Goal: Task Accomplishment & Management: Complete application form

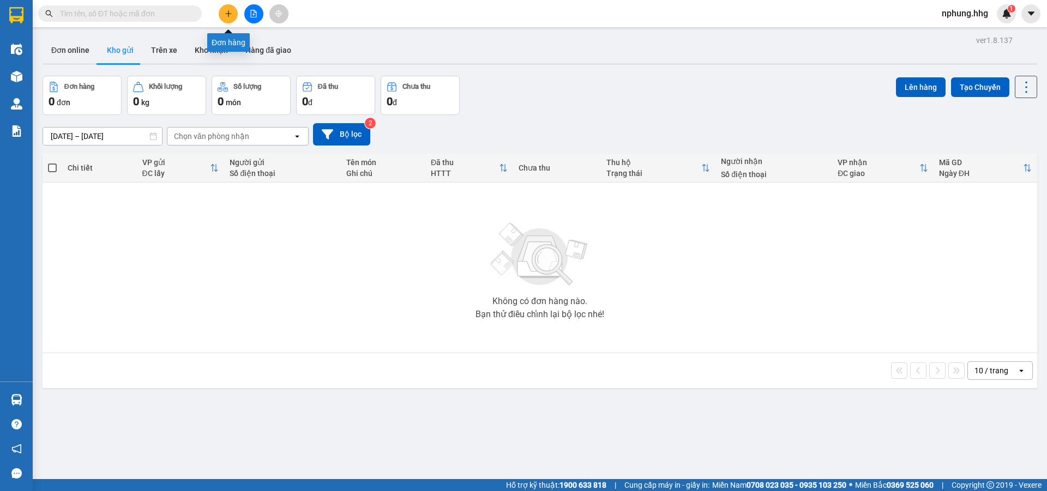
click at [230, 14] on icon "plus" at bounding box center [228, 13] width 6 height 1
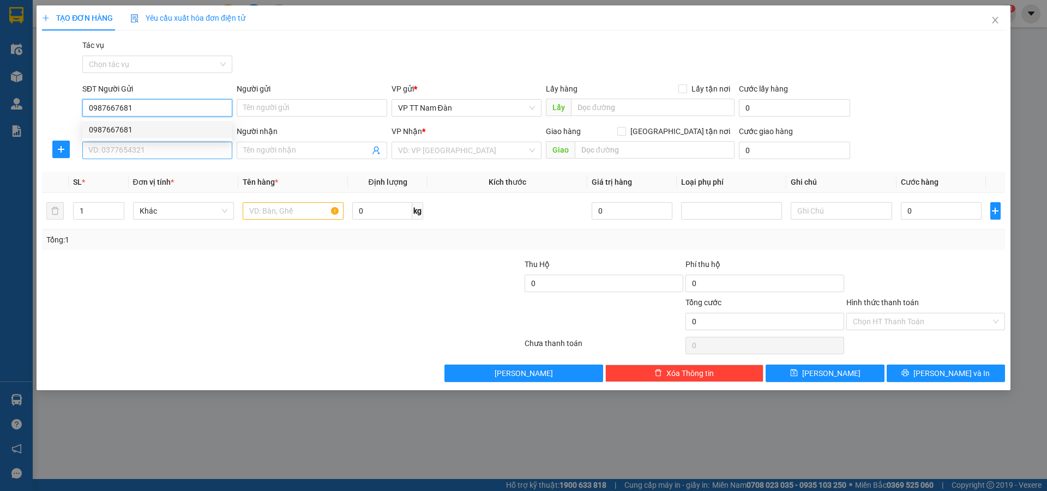
type input "0987667681"
click at [168, 150] on input "SĐT Người Nhận" at bounding box center [157, 150] width 150 height 17
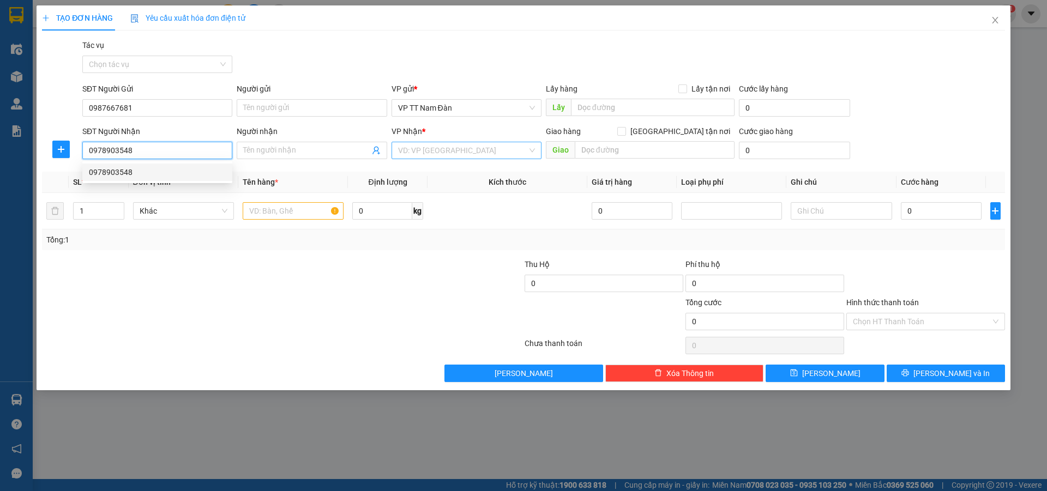
type input "0978903548"
click at [472, 151] on input "search" at bounding box center [462, 150] width 129 height 16
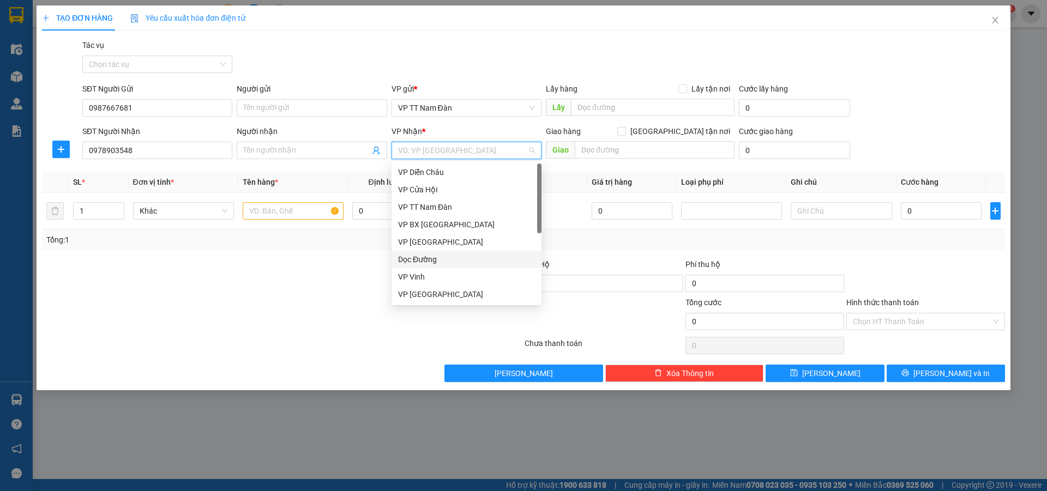
click at [429, 259] on div "Dọc Đường" at bounding box center [466, 260] width 137 height 12
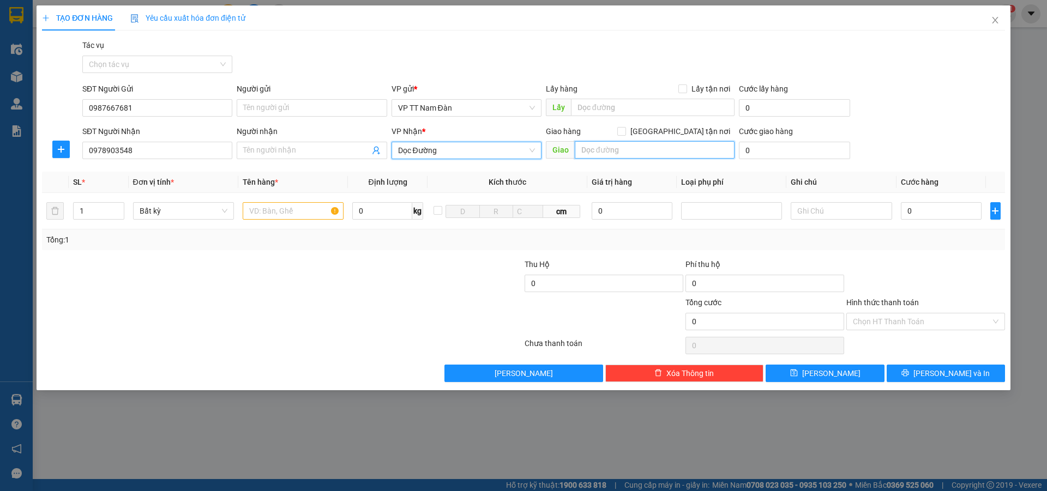
click at [628, 150] on input "text" at bounding box center [655, 149] width 160 height 17
type input "tam kỳ-q.nam"
click at [304, 209] on input "text" at bounding box center [293, 210] width 101 height 17
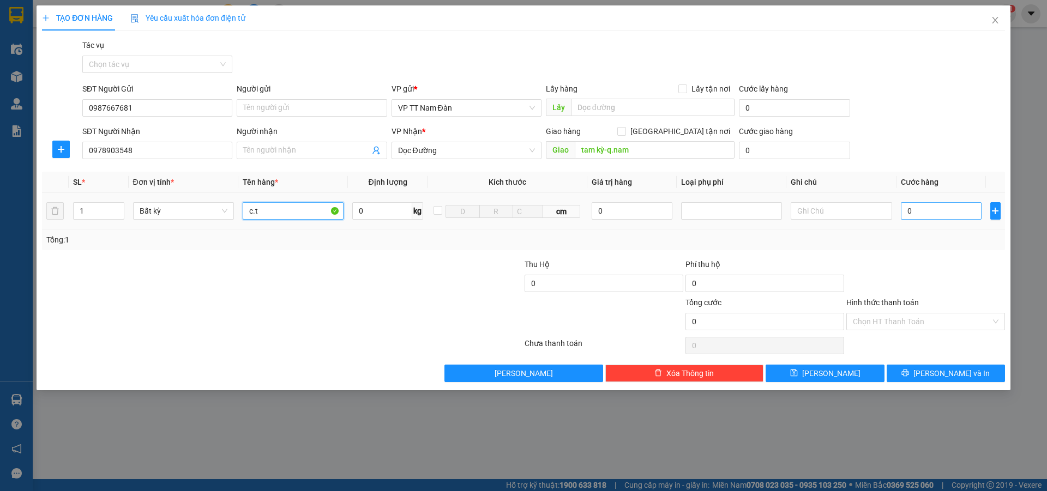
type input "c.t"
click at [921, 210] on input "0" at bounding box center [941, 210] width 81 height 17
type input "6"
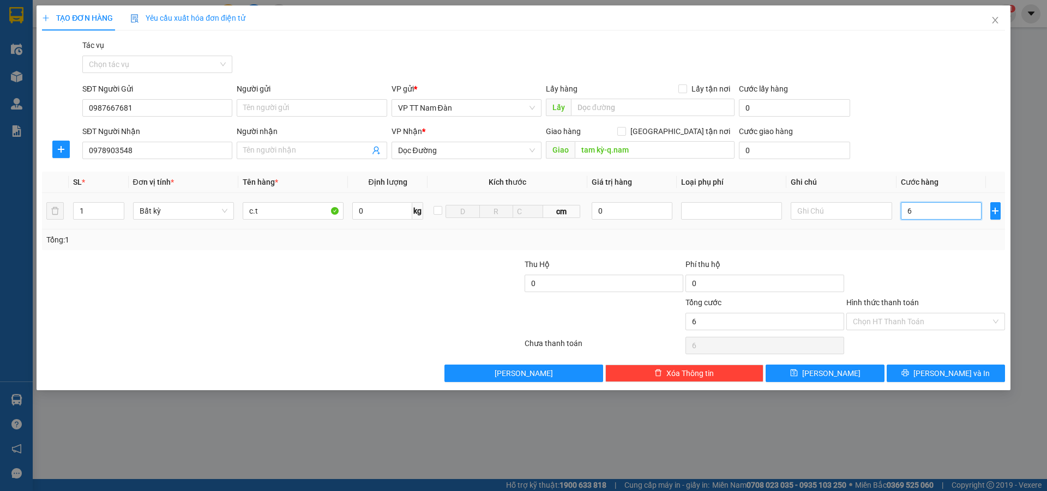
type input "60"
type input "600"
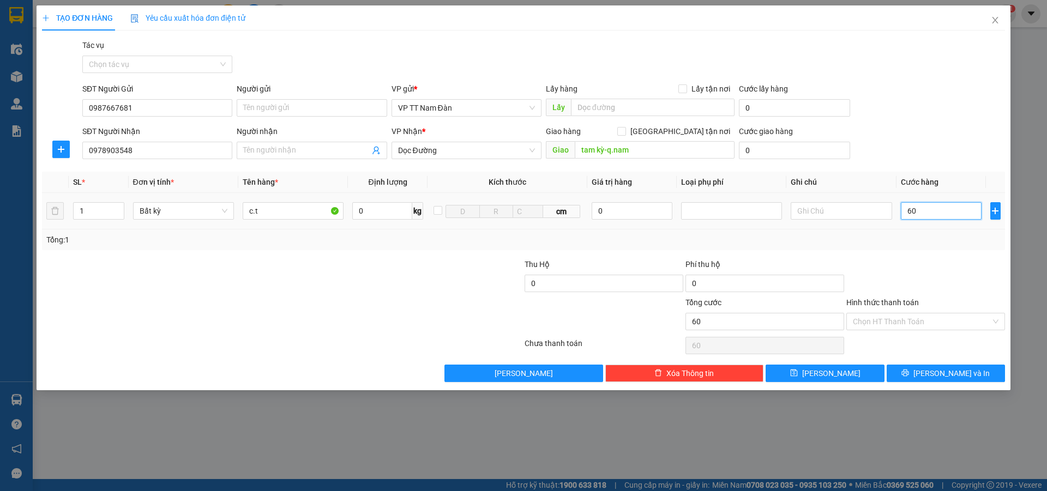
type input "600"
type input "6.000"
type input "60.000"
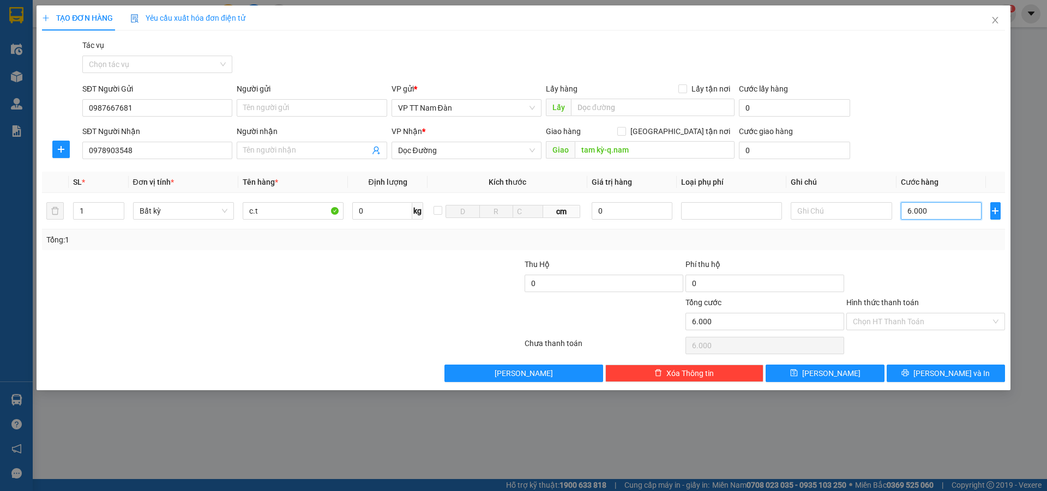
type input "60.000"
click at [942, 374] on span "Lưu và In" at bounding box center [951, 374] width 76 height 12
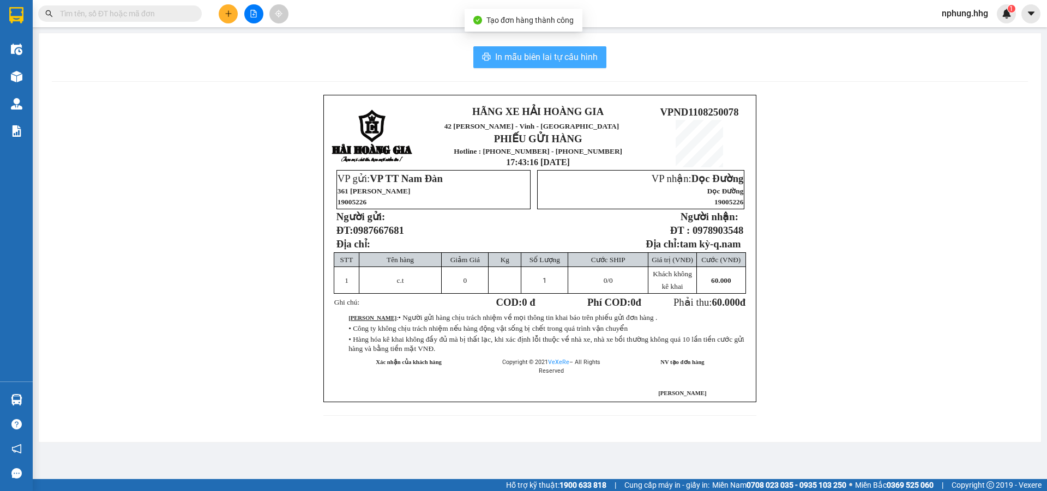
click at [538, 56] on span "In mẫu biên lai tự cấu hình" at bounding box center [546, 57] width 103 height 14
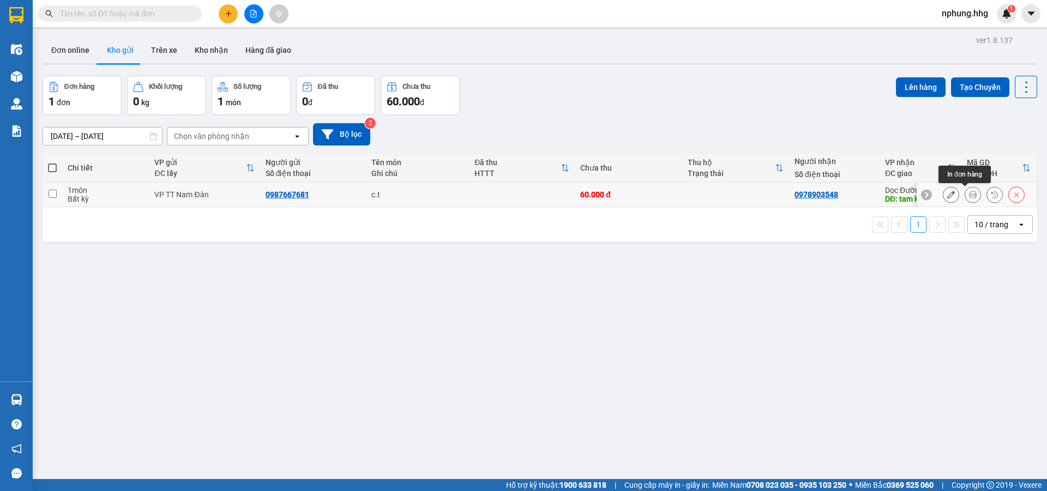
click at [969, 194] on icon at bounding box center [973, 195] width 8 height 8
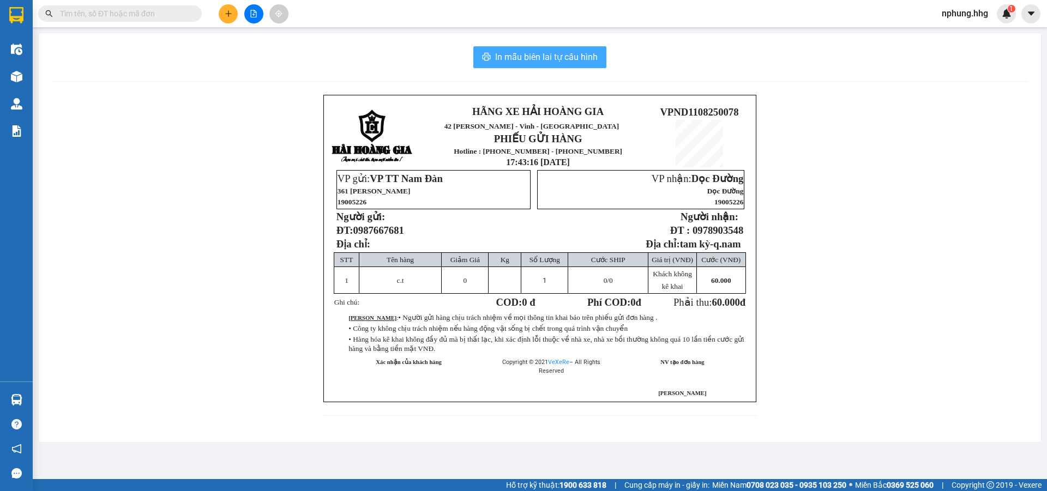
click at [555, 53] on span "In mẫu biên lai tự cấu hình" at bounding box center [546, 57] width 103 height 14
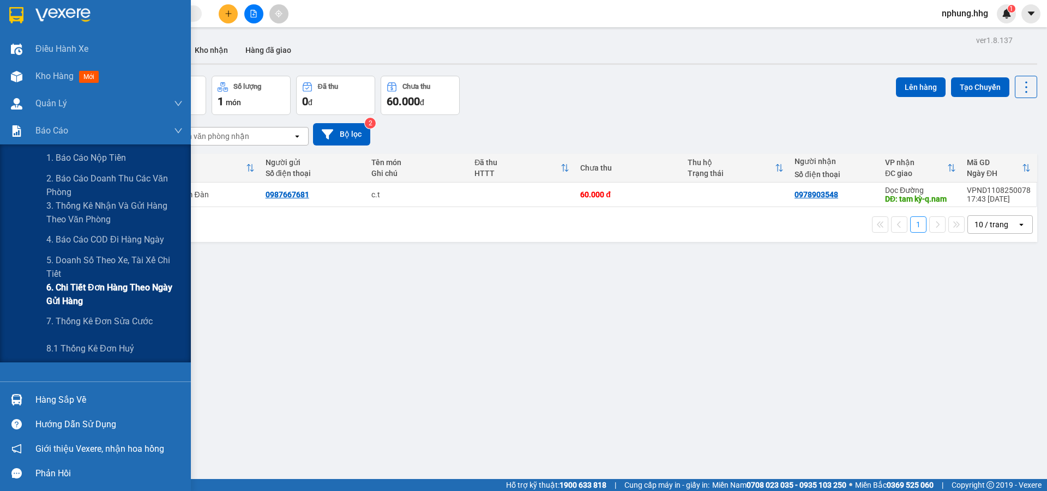
click at [131, 289] on span "6. Chi tiết đơn hàng theo ngày gửi hàng" at bounding box center [114, 294] width 136 height 27
